Goal: Task Accomplishment & Management: Complete application form

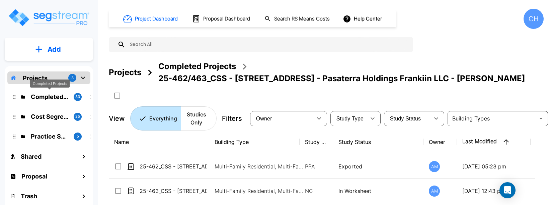
click at [45, 98] on p "Completed Projects" at bounding box center [49, 96] width 37 height 9
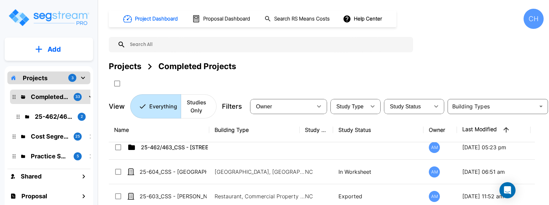
scroll to position [9, 0]
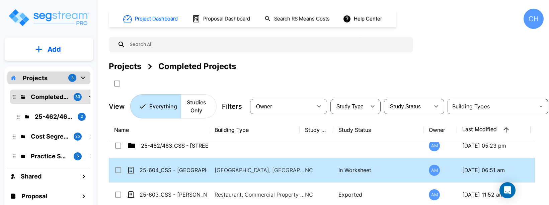
click at [173, 165] on td "25-604_CSS - [GEOGRAPHIC_DATA], [GEOGRAPHIC_DATA], [GEOGRAPHIC_DATA] - Paradigm…" at bounding box center [159, 170] width 100 height 24
checkbox input "true"
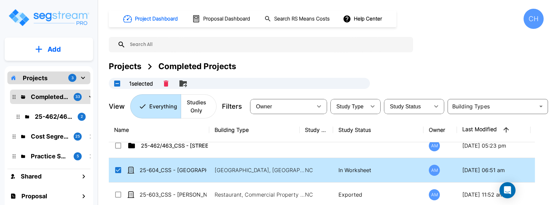
click at [173, 165] on td "25-604_CSS - [GEOGRAPHIC_DATA], [GEOGRAPHIC_DATA], [GEOGRAPHIC_DATA] - Paradigm…" at bounding box center [159, 170] width 100 height 24
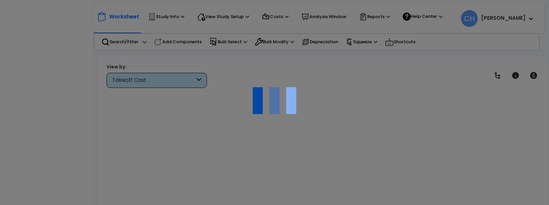
click at [243, 167] on div at bounding box center [274, 102] width 549 height 205
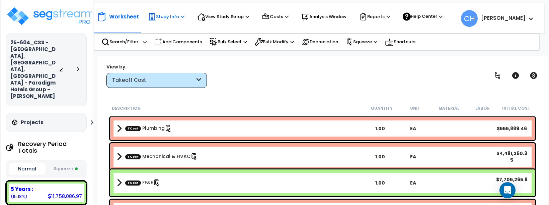
click at [178, 15] on p "Study Info" at bounding box center [166, 17] width 36 height 8
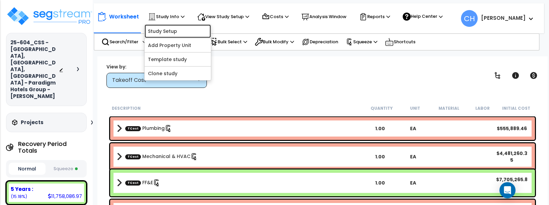
click at [172, 31] on link "Study Setup" at bounding box center [178, 30] width 66 height 13
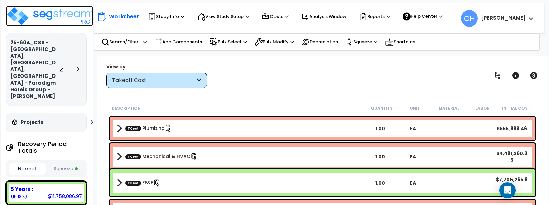
click at [57, 15] on img at bounding box center [49, 16] width 87 height 20
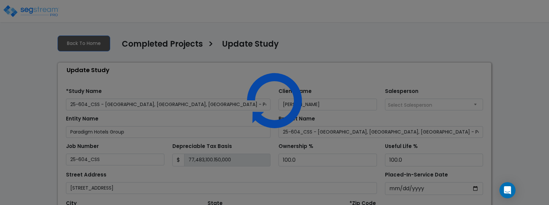
select select "2024"
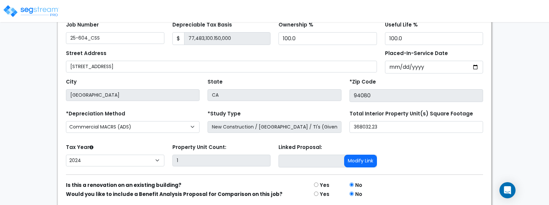
scroll to position [125, 0]
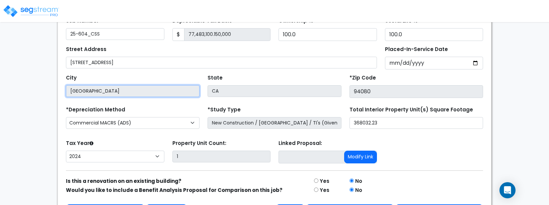
click at [151, 92] on input "[GEOGRAPHIC_DATA]" at bounding box center [133, 91] width 134 height 12
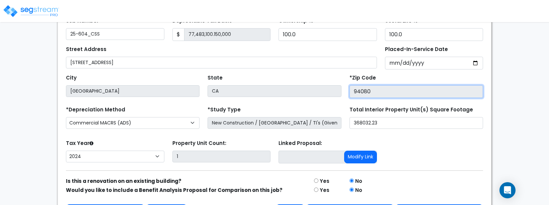
drag, startPoint x: 396, startPoint y: 94, endPoint x: 293, endPoint y: 91, distance: 103.5
click at [293, 91] on div "City South San Francisco State CA *Zip Code 94080" at bounding box center [274, 83] width 425 height 28
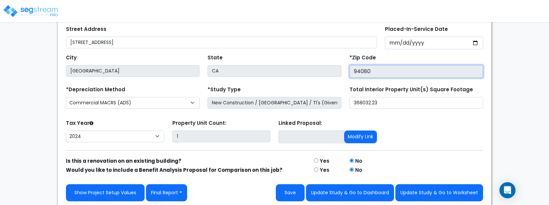
scroll to position [147, 0]
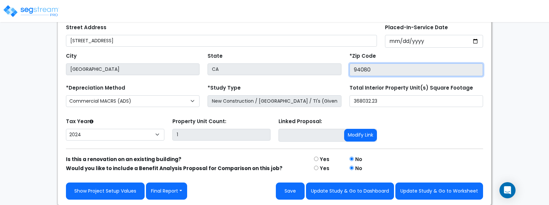
click at [367, 66] on input "94080" at bounding box center [416, 69] width 134 height 13
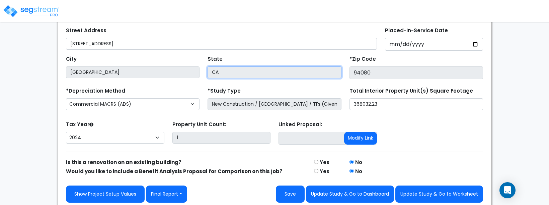
drag, startPoint x: 315, startPoint y: 76, endPoint x: 310, endPoint y: 75, distance: 5.4
click at [315, 76] on input "CA" at bounding box center [275, 72] width 134 height 12
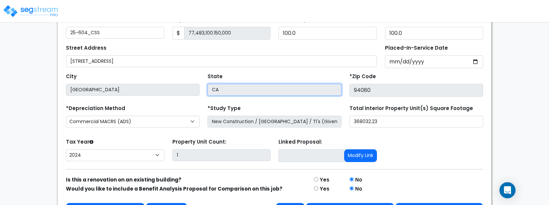
scroll to position [132, 0]
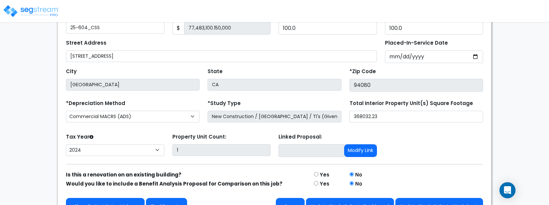
click at [165, 94] on form "*Study Name 25-604_CSS - Crowne Plaza Wailoaloa, Nadi, Fiji - Paradigm Hotels G…" at bounding box center [274, 82] width 417 height 263
click at [155, 82] on input "[GEOGRAPHIC_DATA]" at bounding box center [133, 85] width 134 height 12
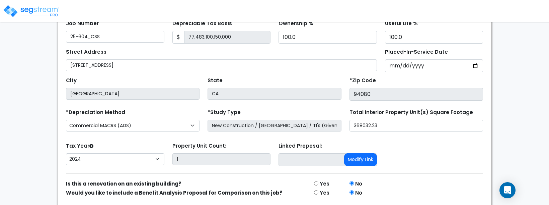
scroll to position [121, 0]
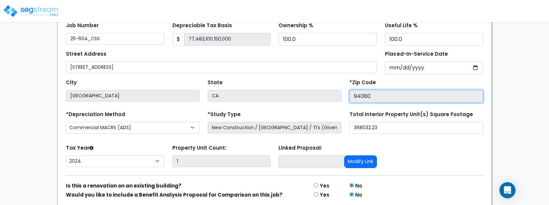
click at [385, 93] on input "94080" at bounding box center [416, 96] width 134 height 13
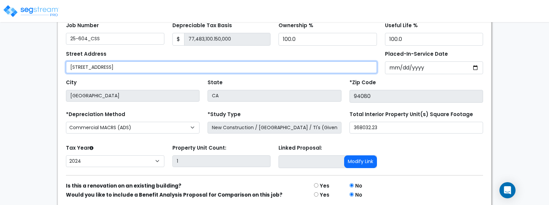
click at [145, 65] on input "275 S Airport Blvd" at bounding box center [221, 67] width 311 height 12
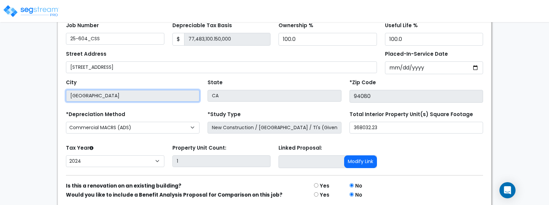
click at [126, 97] on input "South San Francisco" at bounding box center [133, 96] width 134 height 12
click at [78, 96] on input "South San Francisco" at bounding box center [133, 96] width 134 height 12
click at [99, 95] on input "South San Francisco" at bounding box center [133, 96] width 134 height 12
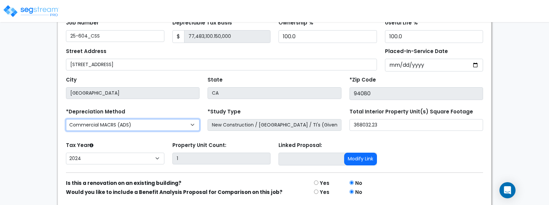
click at [180, 122] on select "Commercial MACRS (GDS) Residential Rental MACRS (GDS) Commercial MACRS (GDS) QI…" at bounding box center [133, 125] width 134 height 12
click at [156, 122] on select "Commercial MACRS (GDS) Residential Rental MACRS (GDS) Commercial MACRS (GDS) QI…" at bounding box center [133, 125] width 134 height 12
select select "CM(-FSSO"
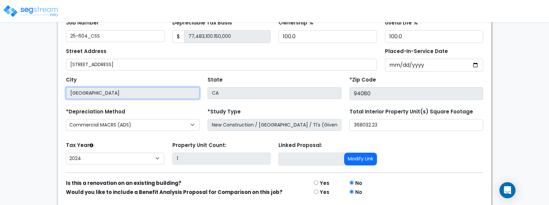
click at [162, 98] on input "South San Francisco" at bounding box center [133, 93] width 134 height 12
click at [160, 96] on input "South San Francisco" at bounding box center [133, 93] width 134 height 12
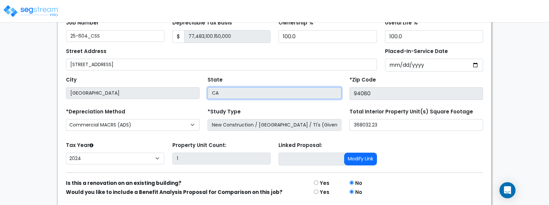
click at [247, 94] on input "CA" at bounding box center [275, 93] width 134 height 12
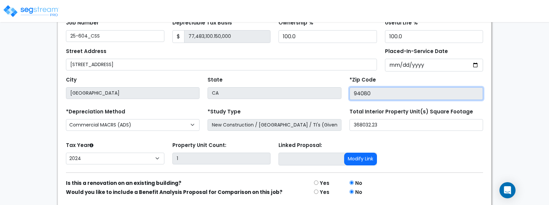
click at [378, 92] on input "94080" at bounding box center [416, 93] width 134 height 13
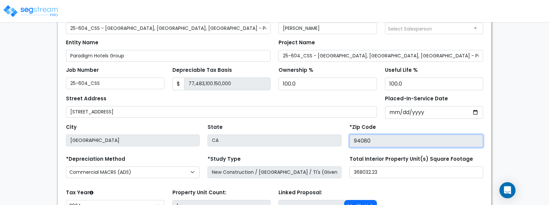
scroll to position [81, 0]
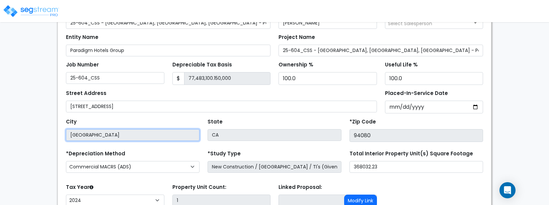
click at [115, 134] on input "[GEOGRAPHIC_DATA]" at bounding box center [133, 135] width 134 height 12
click at [125, 136] on input "[GEOGRAPHIC_DATA]" at bounding box center [133, 135] width 134 height 12
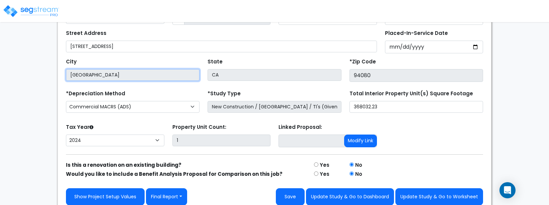
scroll to position [147, 0]
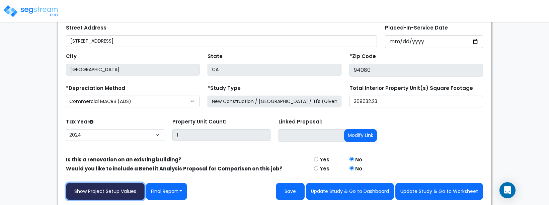
click at [118, 190] on link "Show Project Setup Values" at bounding box center [105, 190] width 79 height 17
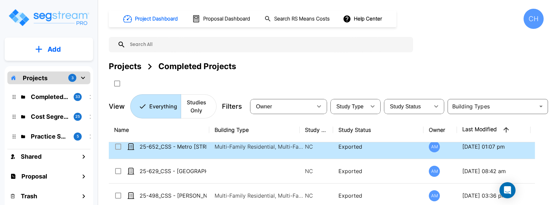
scroll to position [206, 0]
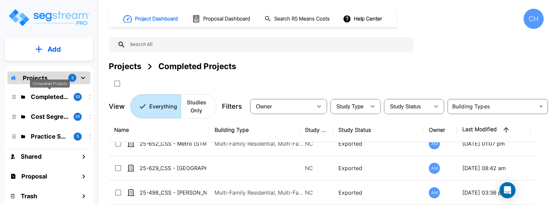
click at [43, 99] on p "Completed Projects" at bounding box center [49, 96] width 37 height 9
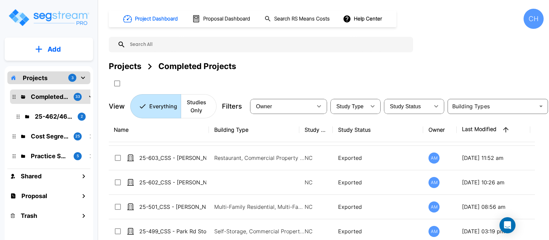
scroll to position [0, 0]
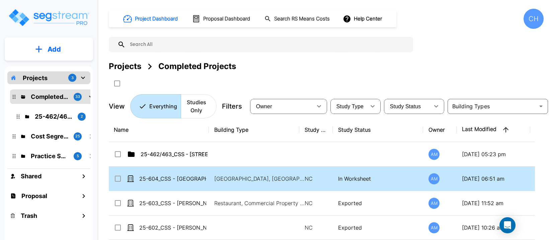
click at [119, 179] on input "select row 25-604_CSS - Crowne Plaza Wailoaloa, Nadi, Fiji - Paradigm Hotels Gr…" at bounding box center [117, 177] width 7 height 6
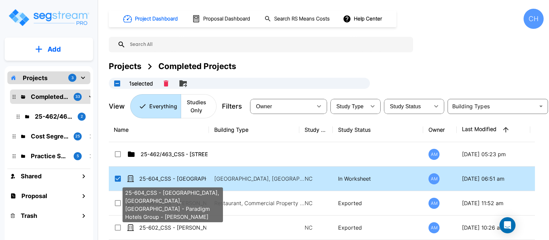
click at [173, 179] on p "25-604_CSS - [GEOGRAPHIC_DATA], [GEOGRAPHIC_DATA], [GEOGRAPHIC_DATA] - Paradigm…" at bounding box center [172, 178] width 67 height 8
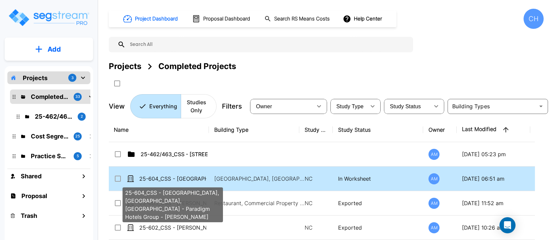
checkbox input "false"
click at [173, 179] on p "25-604_CSS - [GEOGRAPHIC_DATA], [GEOGRAPHIC_DATA], [GEOGRAPHIC_DATA] - Paradigm…" at bounding box center [172, 178] width 67 height 8
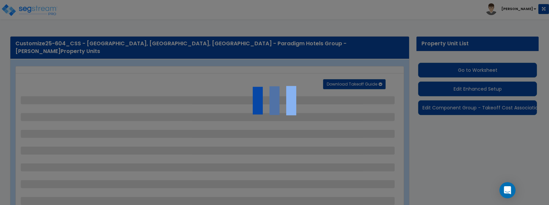
select select "2"
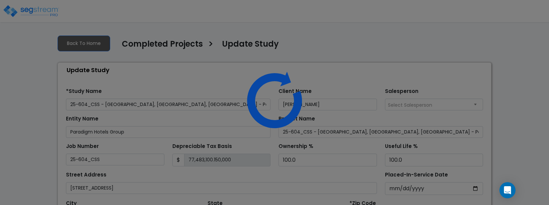
select select "2024"
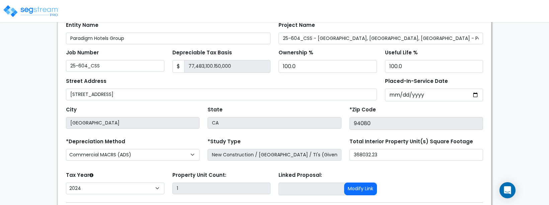
scroll to position [96, 0]
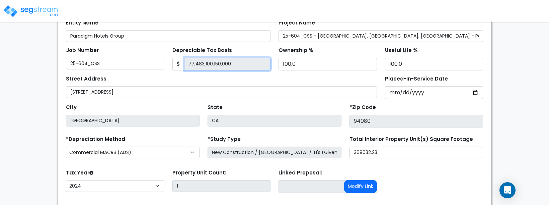
click at [198, 59] on input "77,483,100.150,000" at bounding box center [227, 64] width 87 height 13
click at [196, 61] on input "77,483,100.150,000" at bounding box center [227, 64] width 87 height 13
drag, startPoint x: 232, startPoint y: 69, endPoint x: 191, endPoint y: 63, distance: 41.2
click at [191, 63] on input "77,483,100.150,000" at bounding box center [227, 64] width 87 height 13
click at [193, 74] on div "Street Address 275 S Airport Blvd" at bounding box center [221, 86] width 311 height 24
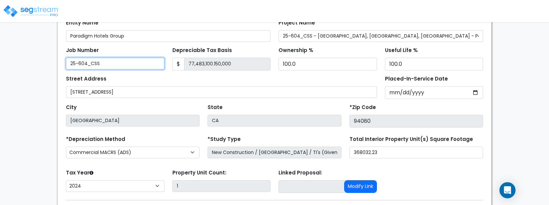
click at [98, 65] on input "25-604_CSS" at bounding box center [115, 64] width 98 height 12
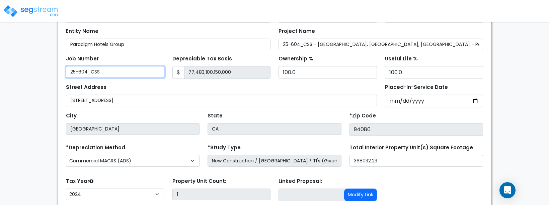
scroll to position [89, 0]
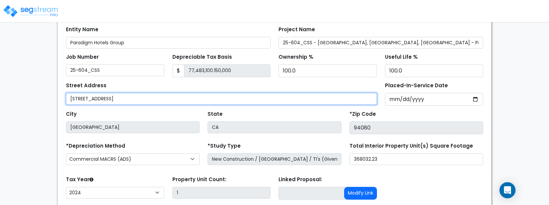
drag, startPoint x: 115, startPoint y: 99, endPoint x: 34, endPoint y: 97, distance: 80.7
click at [38, 97] on div "We are Building your Study. So please grab a coffee and let us do the heavy lif…" at bounding box center [274, 101] width 549 height 322
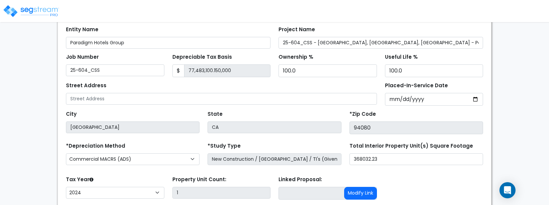
click at [56, 97] on div "Back To Home Completed Projects > Update Study Update Study Find these errors b…" at bounding box center [275, 101] width 442 height 322
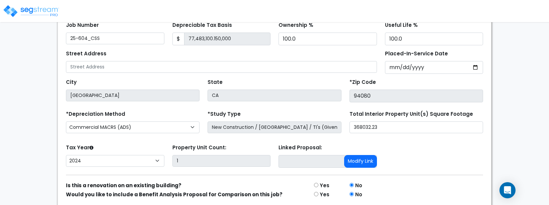
scroll to position [122, 0]
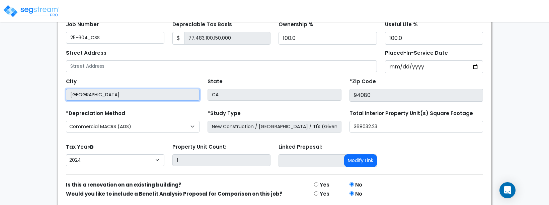
click at [80, 96] on input "[GEOGRAPHIC_DATA]" at bounding box center [133, 95] width 134 height 12
drag, startPoint x: 130, startPoint y: 95, endPoint x: 37, endPoint y: 89, distance: 93.6
click at [37, 89] on div "We are Building your Study. So please grab a coffee and let us do the heavy lif…" at bounding box center [274, 69] width 549 height 322
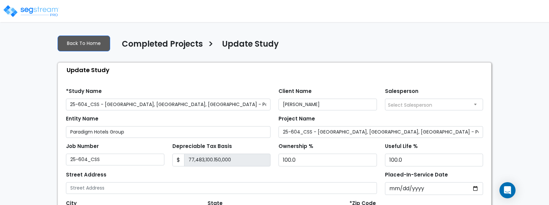
scroll to position [0, 0]
click at [73, 43] on link "Back To Home" at bounding box center [84, 43] width 53 height 16
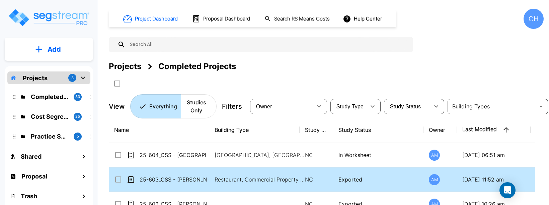
scroll to position [24, 0]
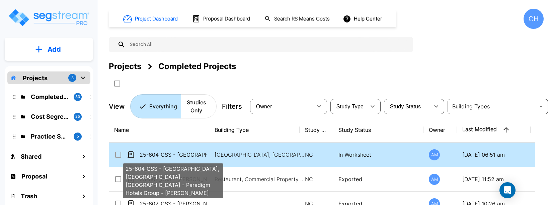
click at [183, 157] on p "25-604_CSS - [GEOGRAPHIC_DATA], [GEOGRAPHIC_DATA], [GEOGRAPHIC_DATA] - Paradigm…" at bounding box center [173, 154] width 67 height 8
checkbox input "true"
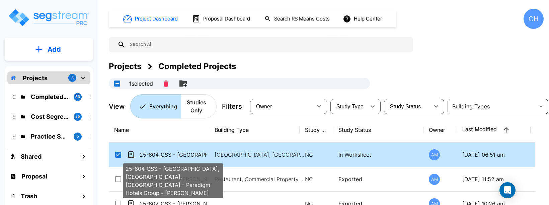
click at [183, 157] on p "25-604_CSS - [GEOGRAPHIC_DATA], [GEOGRAPHIC_DATA], [GEOGRAPHIC_DATA] - Paradigm…" at bounding box center [173, 154] width 67 height 8
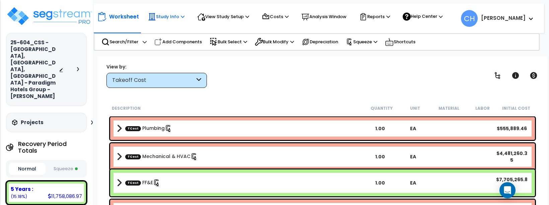
click at [165, 15] on p "Study Info" at bounding box center [166, 17] width 36 height 8
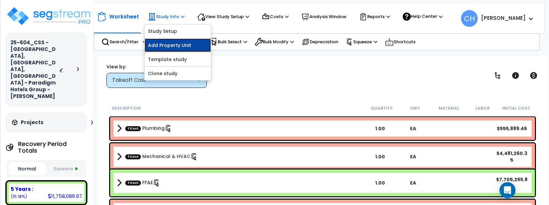
click at [167, 44] on link "Add Property Unit" at bounding box center [178, 44] width 66 height 13
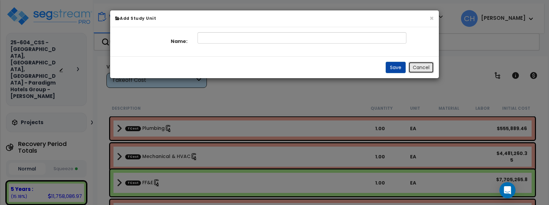
click at [428, 67] on button "Cancel" at bounding box center [420, 67] width 25 height 11
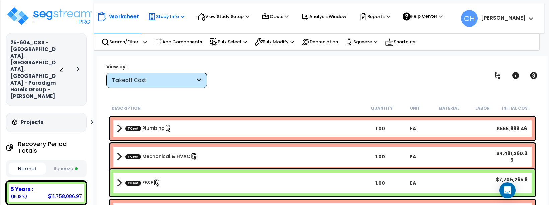
click at [157, 22] on div "Study Info" at bounding box center [166, 16] width 36 height 15
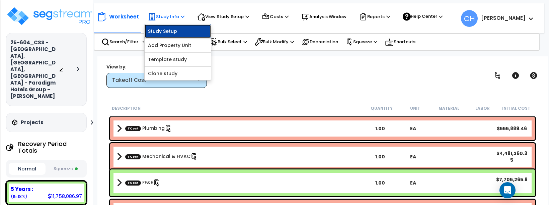
click at [164, 33] on link "Study Setup" at bounding box center [178, 30] width 66 height 13
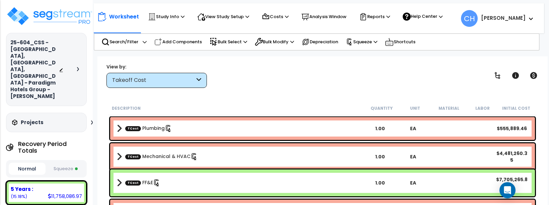
scroll to position [11, 0]
click at [56, 163] on button "Squeeze" at bounding box center [65, 169] width 37 height 12
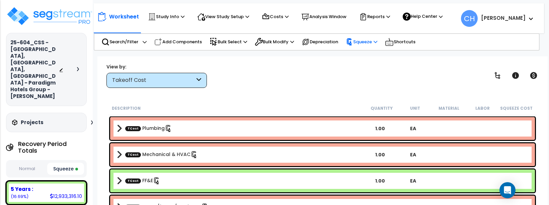
click at [368, 41] on p "Squeeze" at bounding box center [361, 41] width 31 height 7
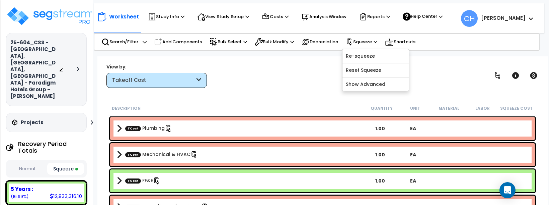
click at [309, 65] on div "View by: Takeoff Cost Takeoff Cost" at bounding box center [322, 75] width 437 height 25
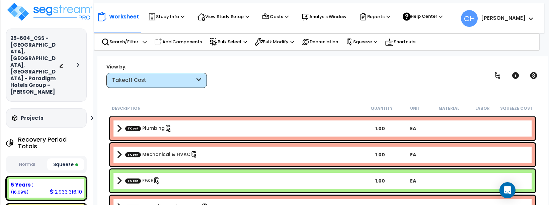
scroll to position [0, 0]
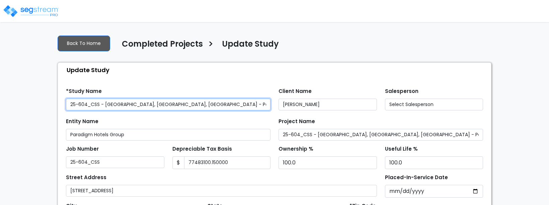
type input "77,483,100.150,000"
select select "2024"
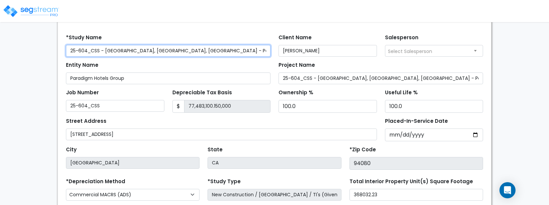
scroll to position [56, 0]
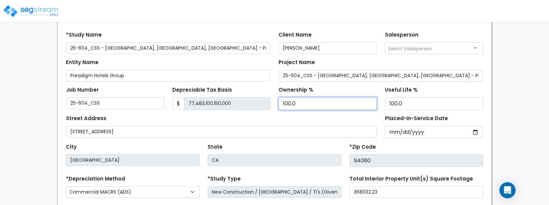
click at [298, 102] on input "100.0" at bounding box center [328, 103] width 98 height 13
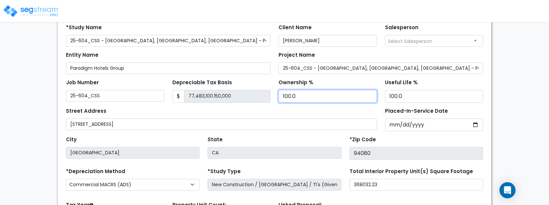
scroll to position [64, 0]
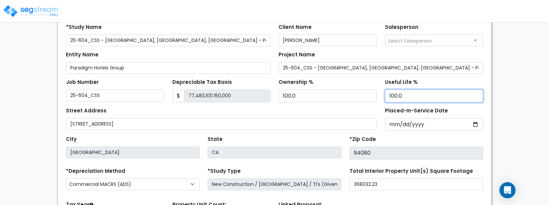
click at [409, 97] on input "100.0" at bounding box center [434, 95] width 98 height 13
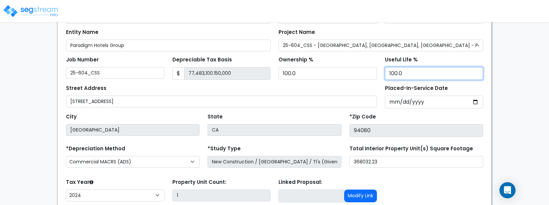
scroll to position [87, 0]
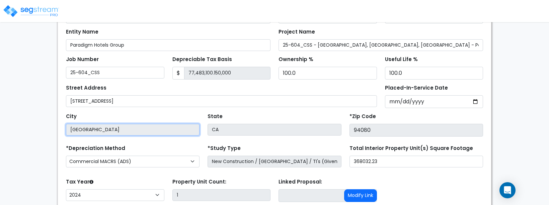
click at [114, 132] on input "[GEOGRAPHIC_DATA]" at bounding box center [133, 130] width 134 height 12
drag, startPoint x: 124, startPoint y: 130, endPoint x: 31, endPoint y: 125, distance: 92.9
click at [31, 125] on div "We are Building your Study. So please grab a coffee and let us do the heavy lif…" at bounding box center [274, 104] width 549 height 322
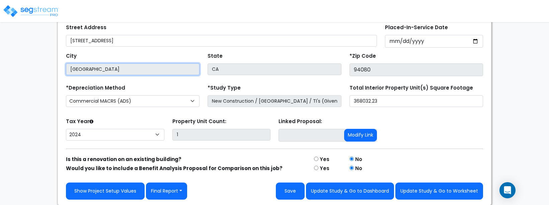
scroll to position [141, 0]
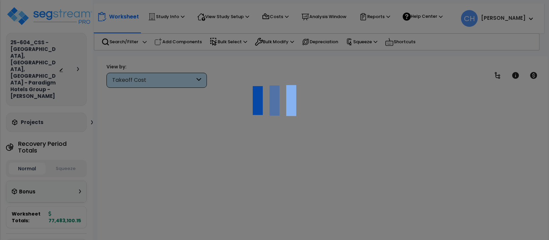
click at [245, 178] on div at bounding box center [274, 120] width 549 height 240
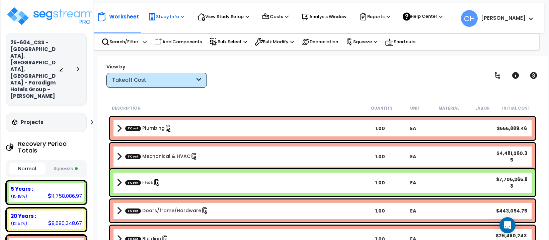
click at [178, 16] on p "Study Info" at bounding box center [166, 17] width 36 height 8
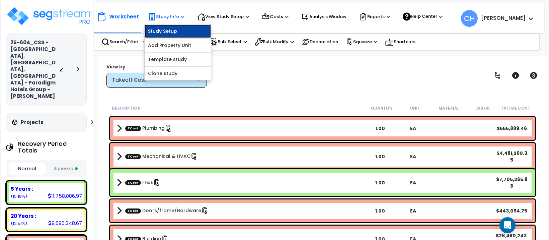
click at [171, 30] on link "Study Setup" at bounding box center [178, 30] width 66 height 13
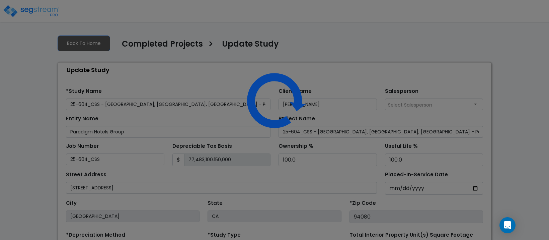
select select "2024"
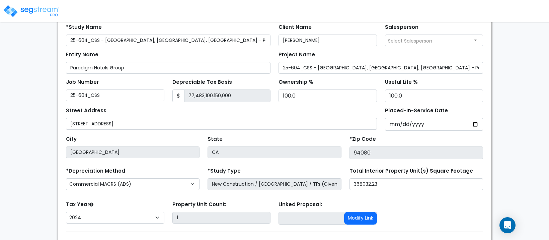
scroll to position [67, 0]
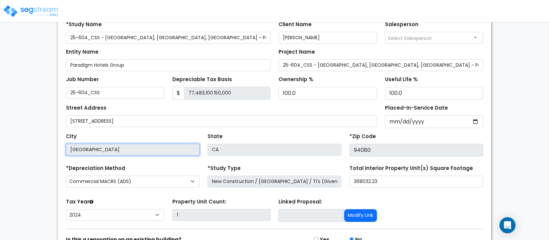
click at [174, 150] on input "[GEOGRAPHIC_DATA]" at bounding box center [133, 150] width 134 height 12
click at [113, 149] on input "[GEOGRAPHIC_DATA]" at bounding box center [133, 150] width 134 height 12
drag, startPoint x: 126, startPoint y: 149, endPoint x: 73, endPoint y: 149, distance: 53.2
click at [73, 149] on input "[GEOGRAPHIC_DATA]" at bounding box center [133, 150] width 134 height 12
click at [70, 149] on input "[GEOGRAPHIC_DATA]" at bounding box center [133, 150] width 134 height 12
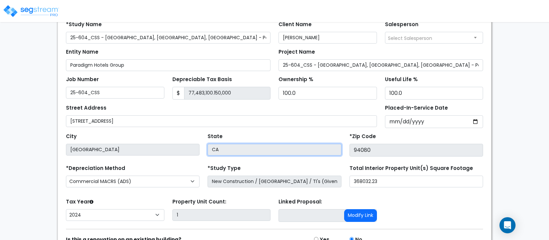
click at [220, 150] on input "CA" at bounding box center [275, 150] width 134 height 12
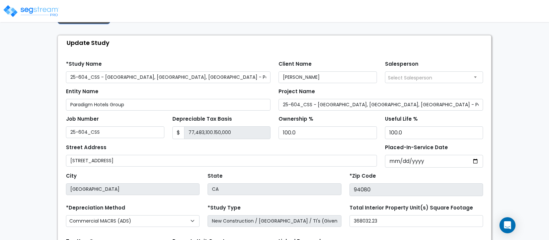
scroll to position [20, 0]
